Goal: Find specific page/section: Find specific page/section

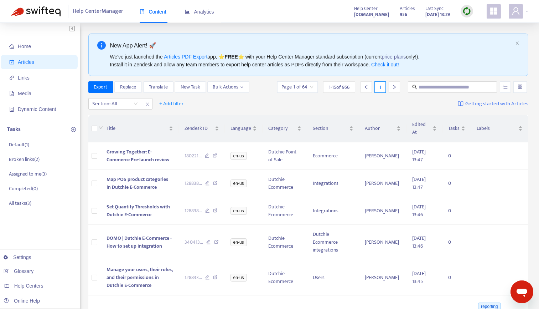
click at [467, 11] on img at bounding box center [467, 11] width 9 height 9
click at [476, 30] on link "Quick Sync" at bounding box center [481, 26] width 30 height 8
click at [416, 160] on td "[DATE] 13:47" at bounding box center [425, 155] width 36 height 27
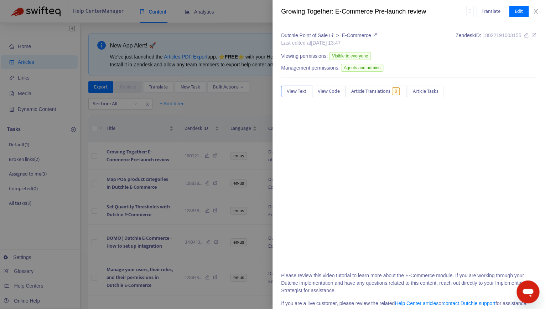
click at [222, 119] on div at bounding box center [272, 154] width 545 height 309
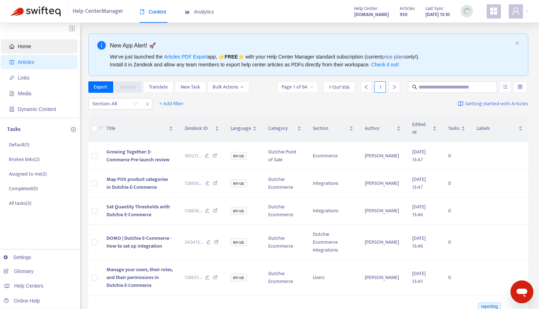
click at [21, 47] on span "Home" at bounding box center [24, 46] width 13 height 6
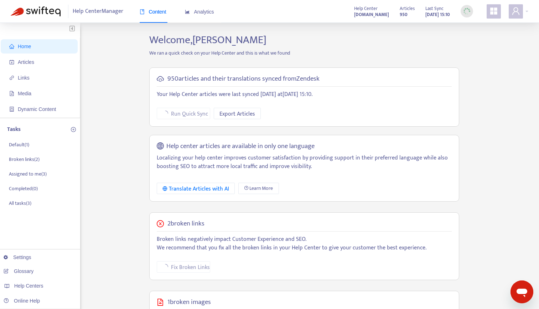
click at [194, 240] on p "Broken links negatively impact Customer Experience and SEO. We recommend that y…" at bounding box center [304, 243] width 295 height 17
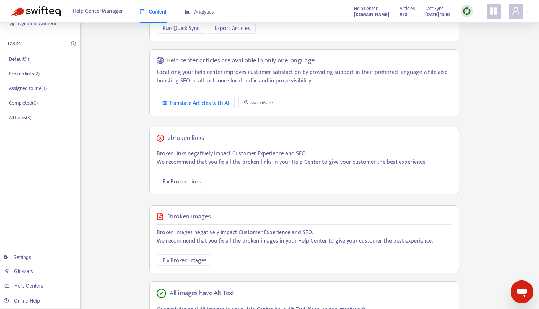
scroll to position [88, 0]
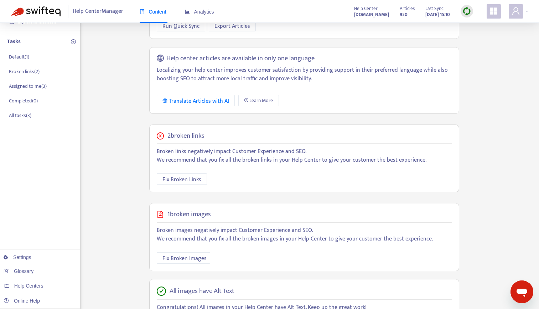
click at [45, 15] on img at bounding box center [36, 11] width 50 height 10
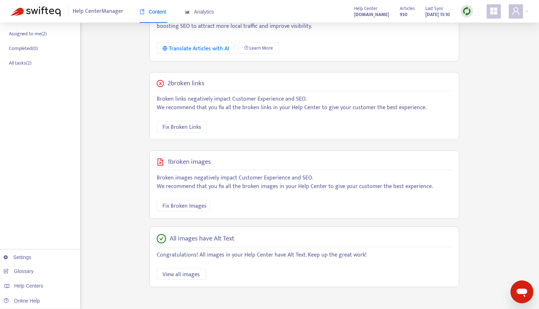
scroll to position [141, 0]
